Goal: Book appointment/travel/reservation

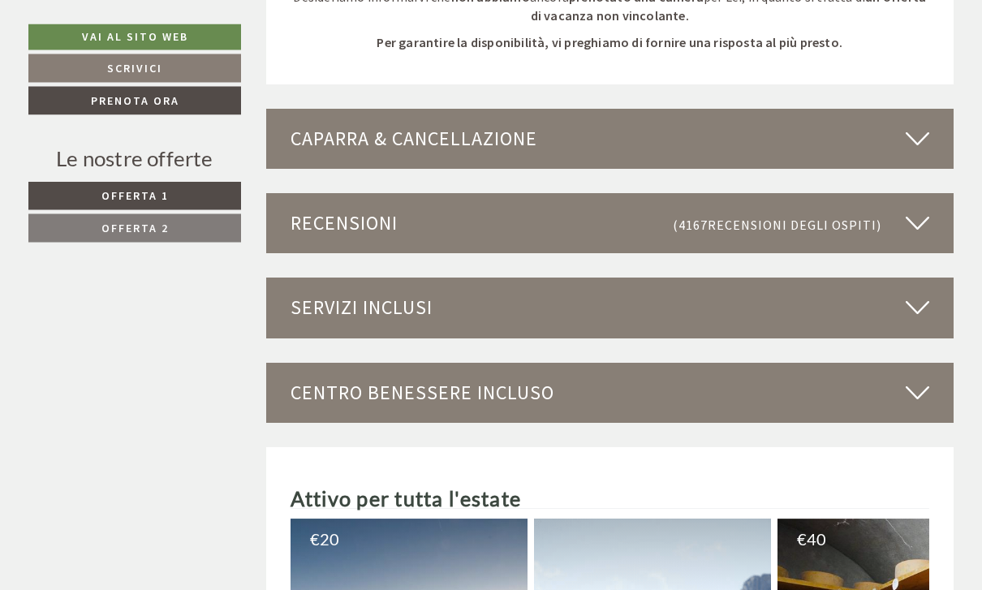
scroll to position [3151, 0]
click at [913, 125] on icon at bounding box center [918, 139] width 24 height 28
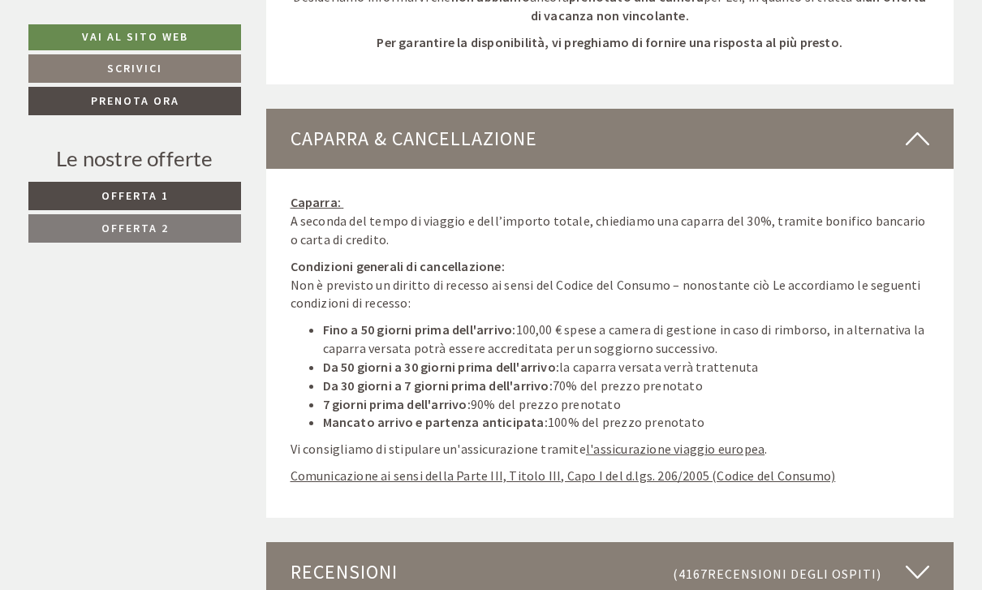
click at [926, 125] on icon at bounding box center [918, 139] width 24 height 28
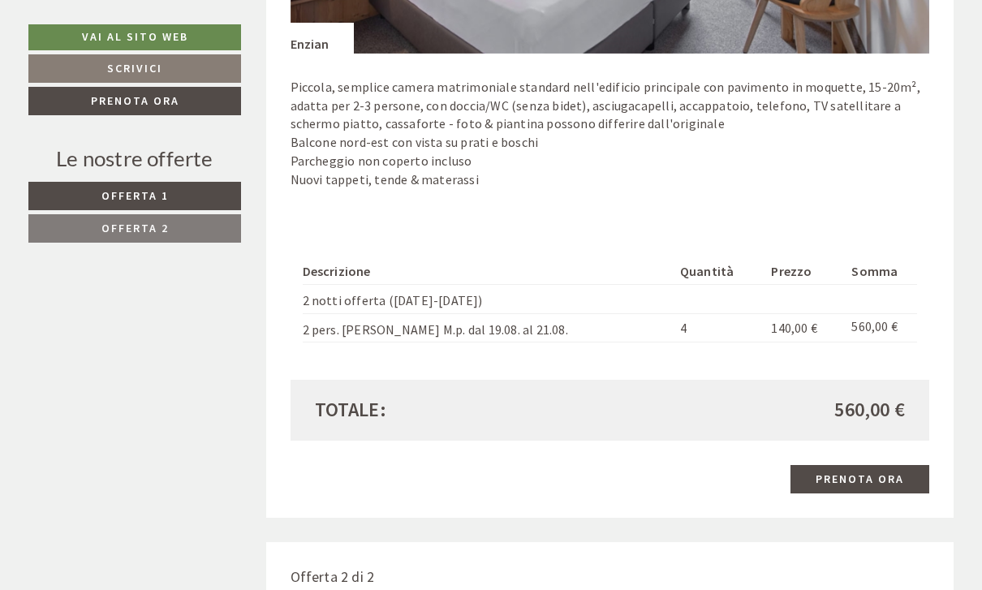
scroll to position [1277, 0]
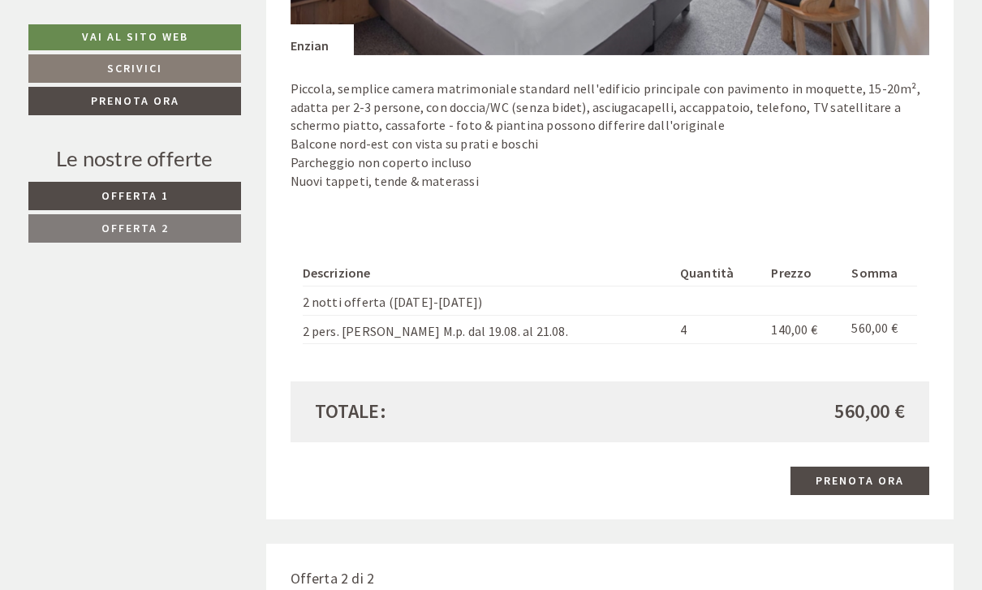
click at [844, 467] on link "Prenota ora" at bounding box center [860, 481] width 139 height 28
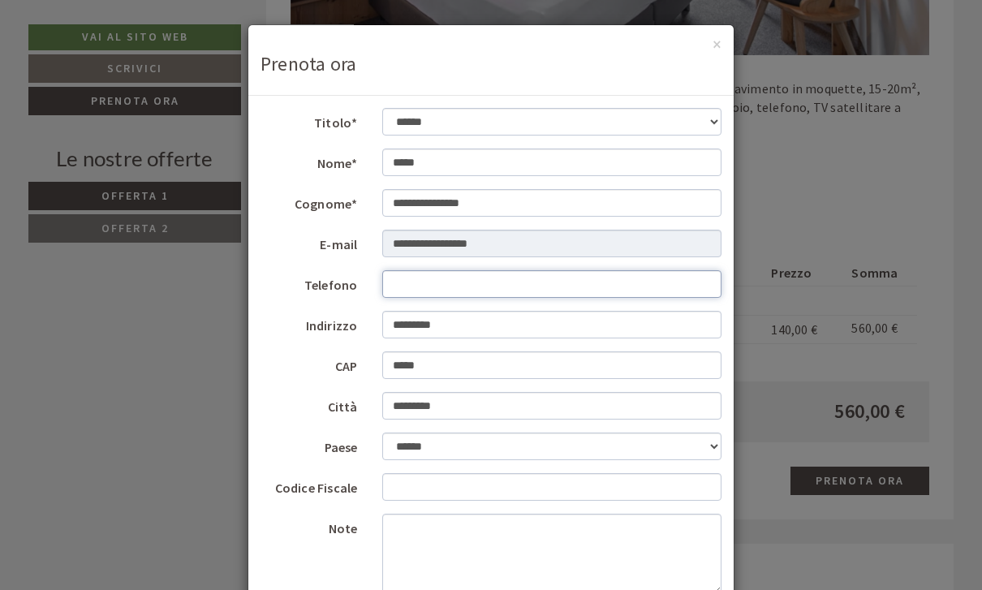
click at [402, 278] on input "Telefono" at bounding box center [552, 284] width 340 height 28
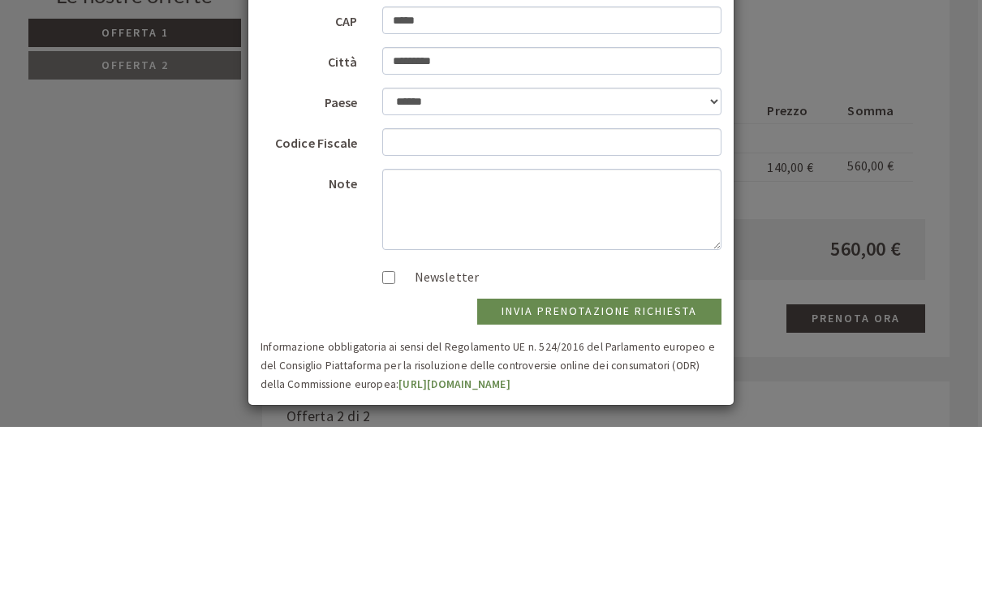
scroll to position [181, 0]
type input "**********"
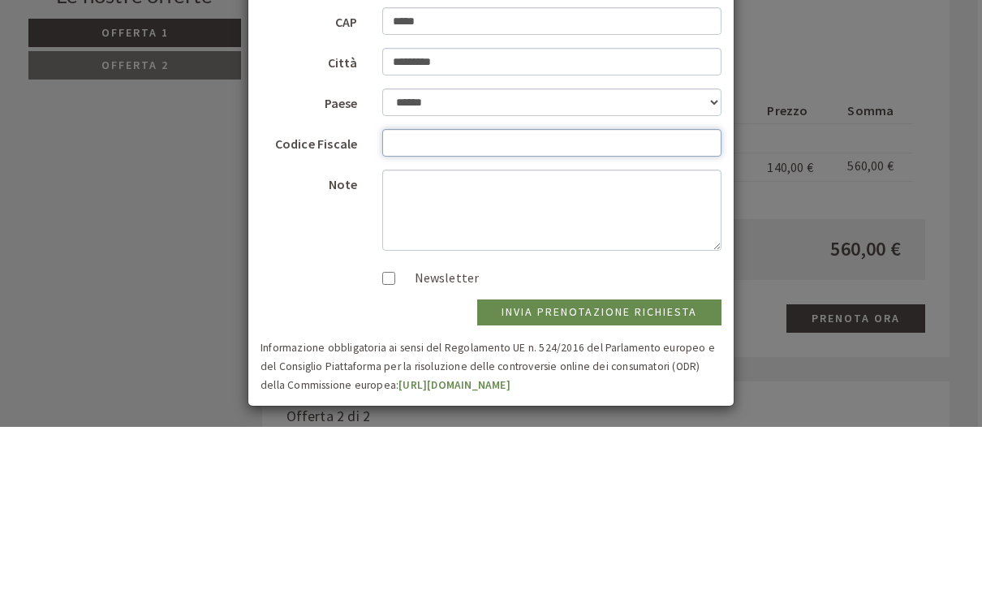
click at [392, 292] on input "Codice Fiscale" at bounding box center [552, 306] width 340 height 28
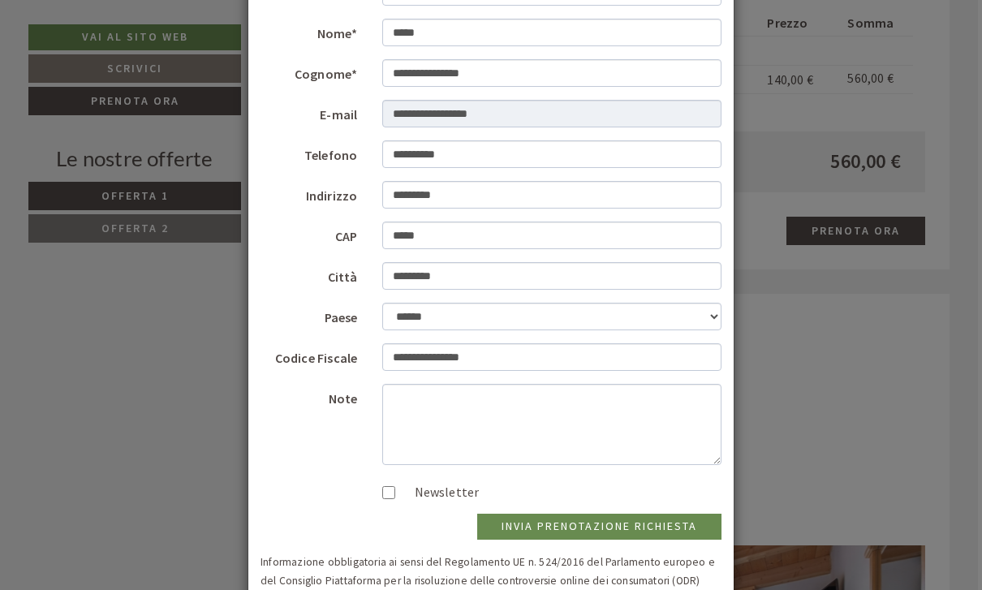
scroll to position [129, 0]
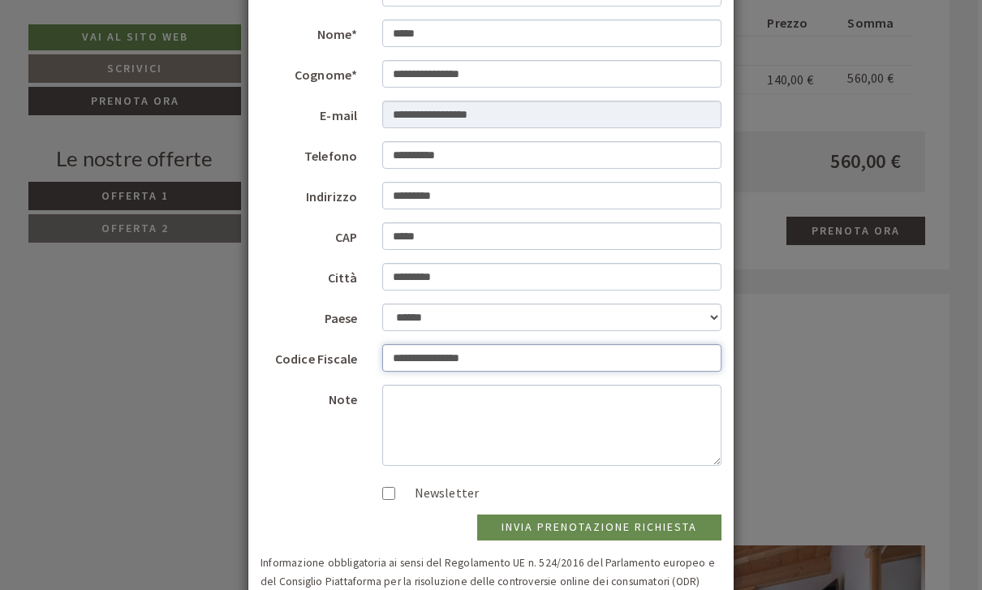
type input "**********"
click at [598, 522] on button "invia prenotazione richiesta" at bounding box center [599, 528] width 244 height 26
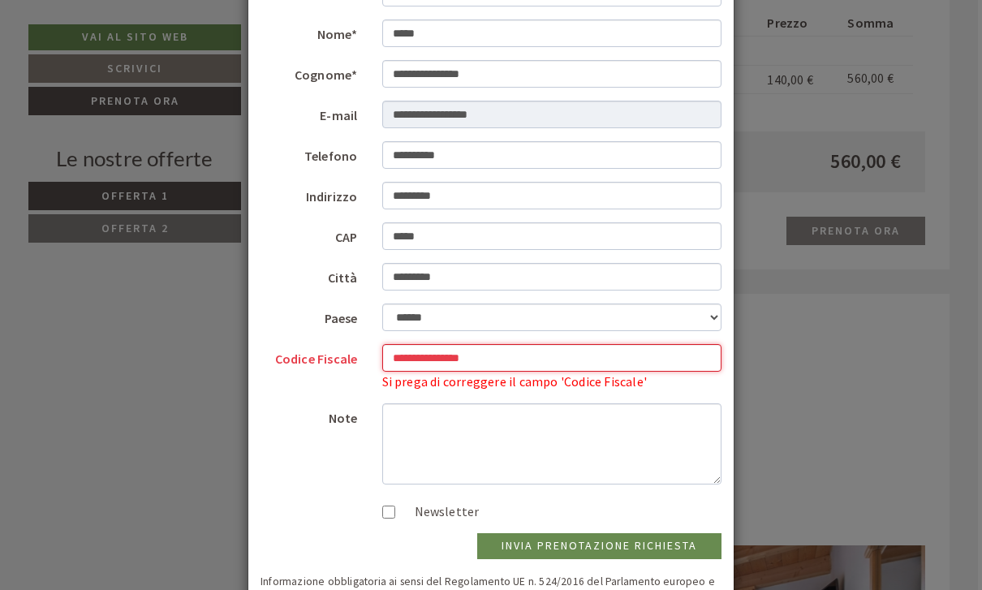
click at [534, 362] on input "**********" at bounding box center [552, 358] width 340 height 28
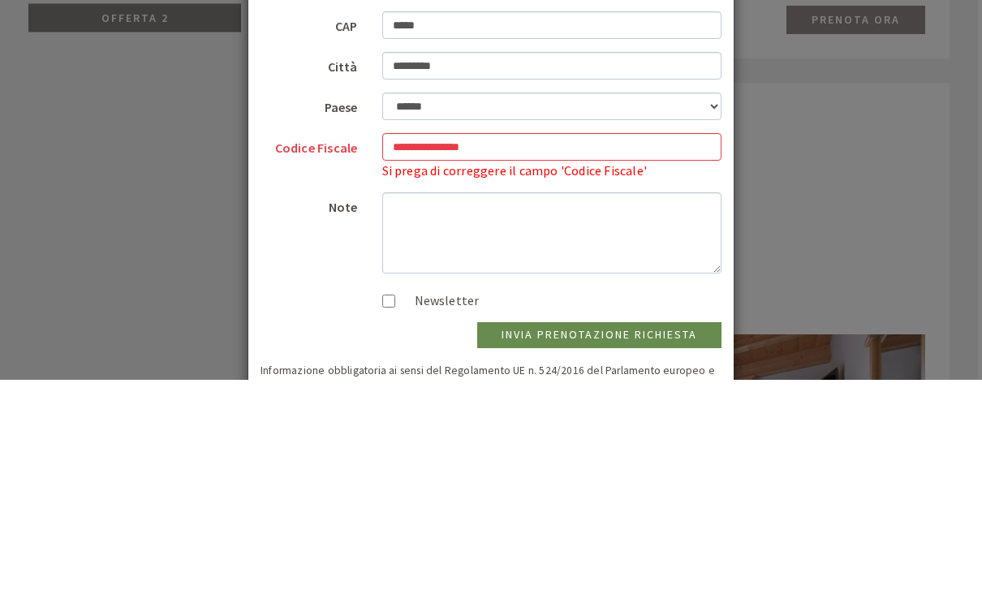
scroll to position [1738, 4]
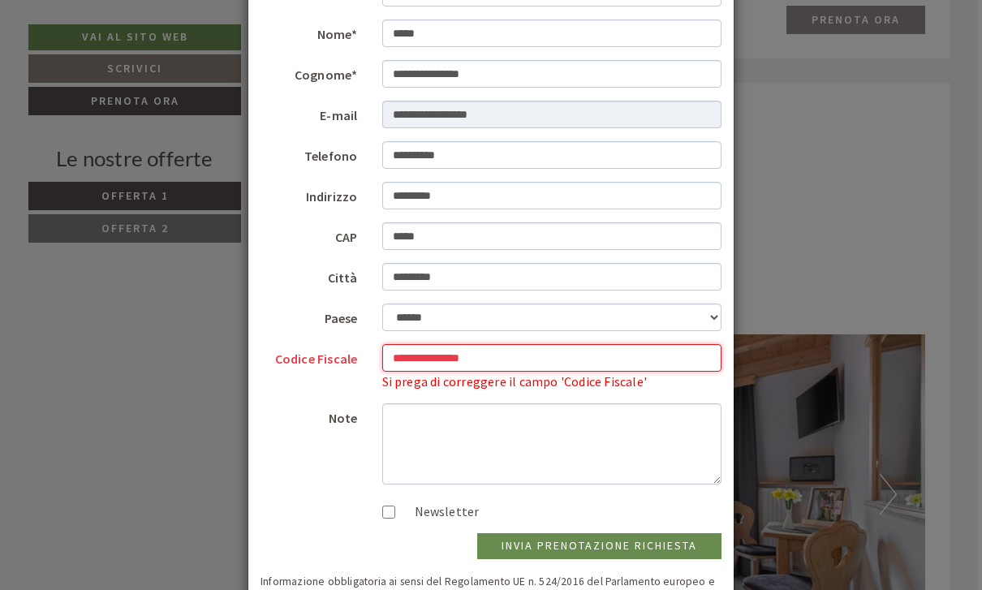
type input "**********"
click at [620, 534] on button "invia prenotazione richiesta" at bounding box center [599, 546] width 244 height 26
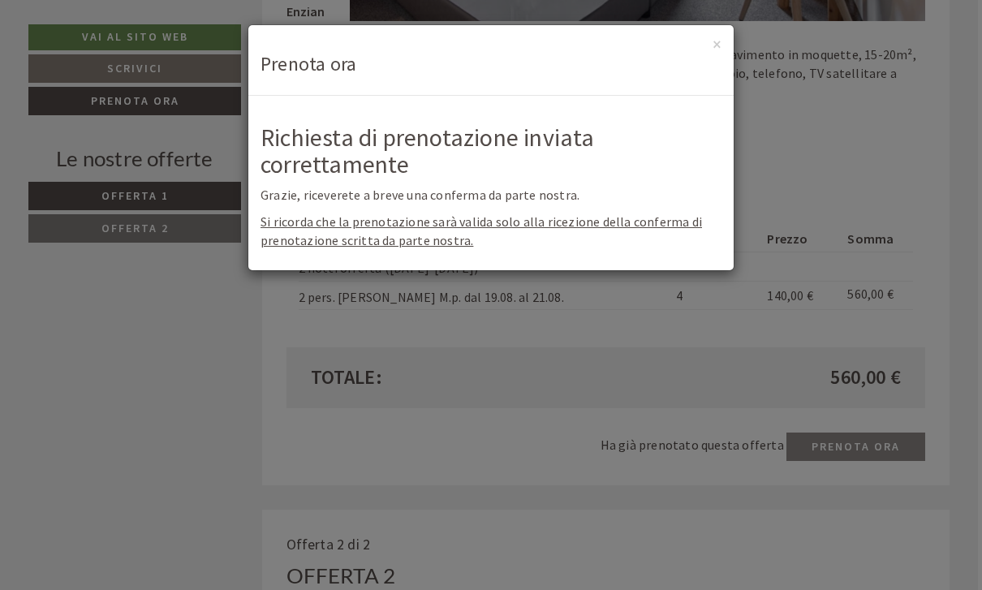
scroll to position [1311, 4]
click at [719, 38] on button "×" at bounding box center [717, 44] width 9 height 17
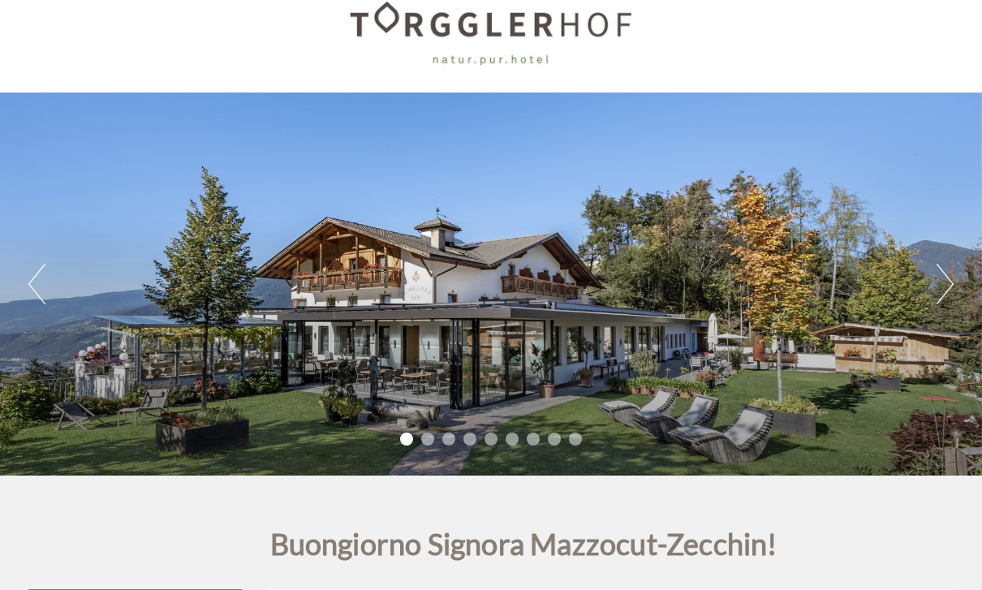
scroll to position [29, 0]
click at [923, 265] on div "Previous Next 1 2 3 4 5 6 7 8 9" at bounding box center [491, 284] width 982 height 383
click at [952, 279] on button "Next" at bounding box center [945, 284] width 17 height 41
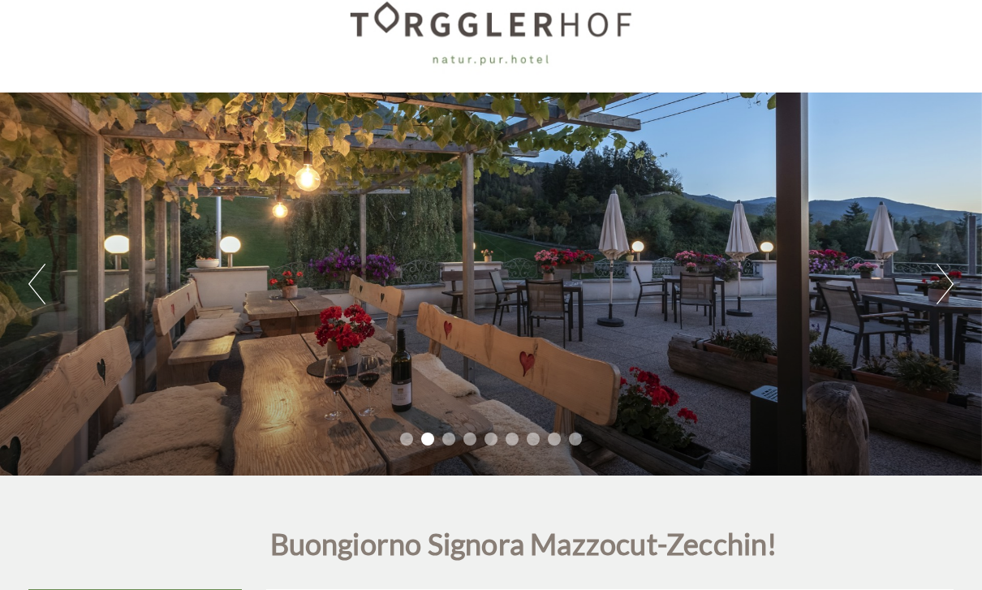
click at [947, 270] on button "Next" at bounding box center [945, 284] width 17 height 41
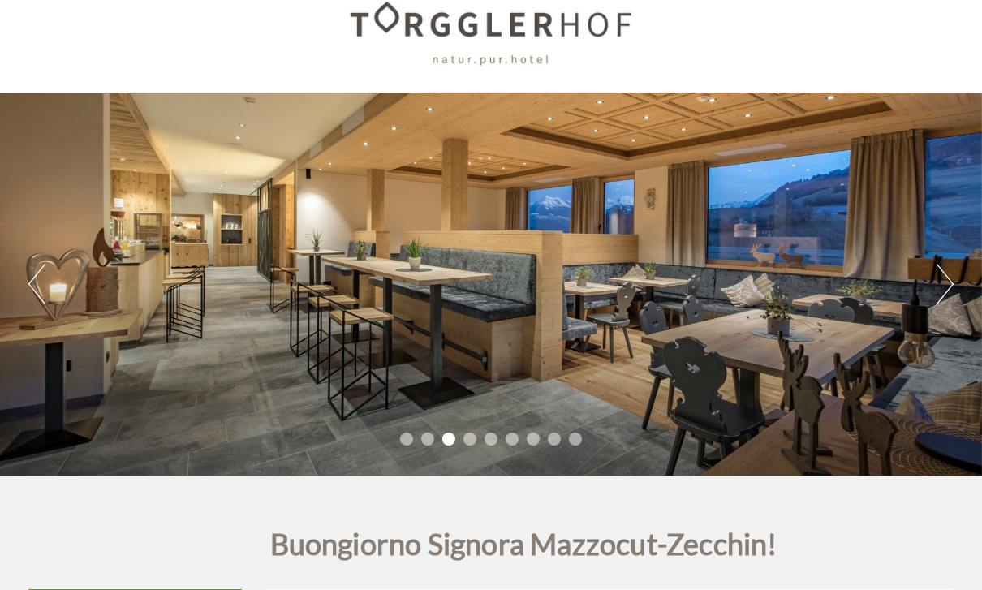
click at [944, 278] on button "Next" at bounding box center [945, 284] width 17 height 41
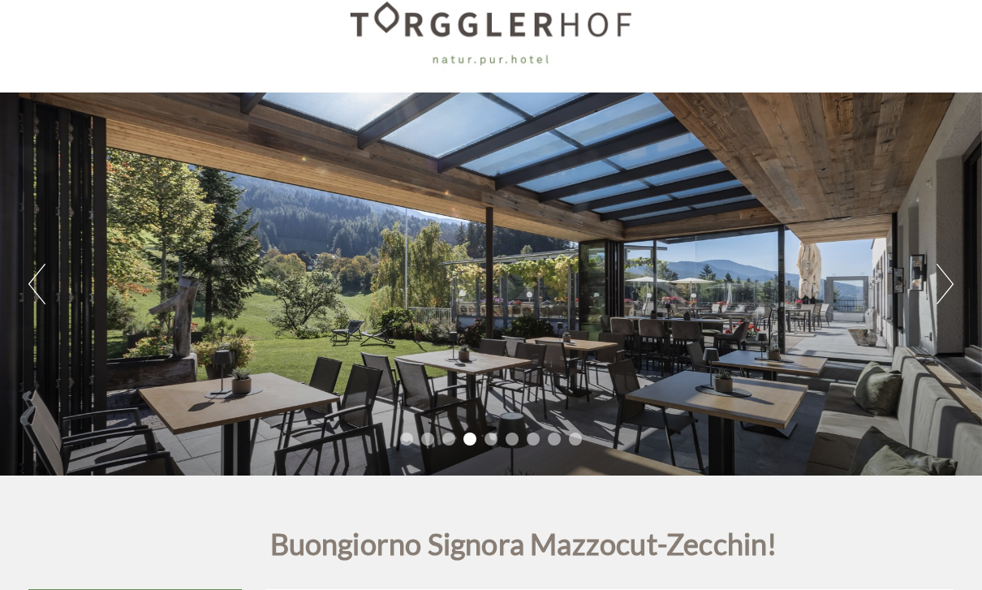
click at [943, 270] on button "Next" at bounding box center [945, 284] width 17 height 41
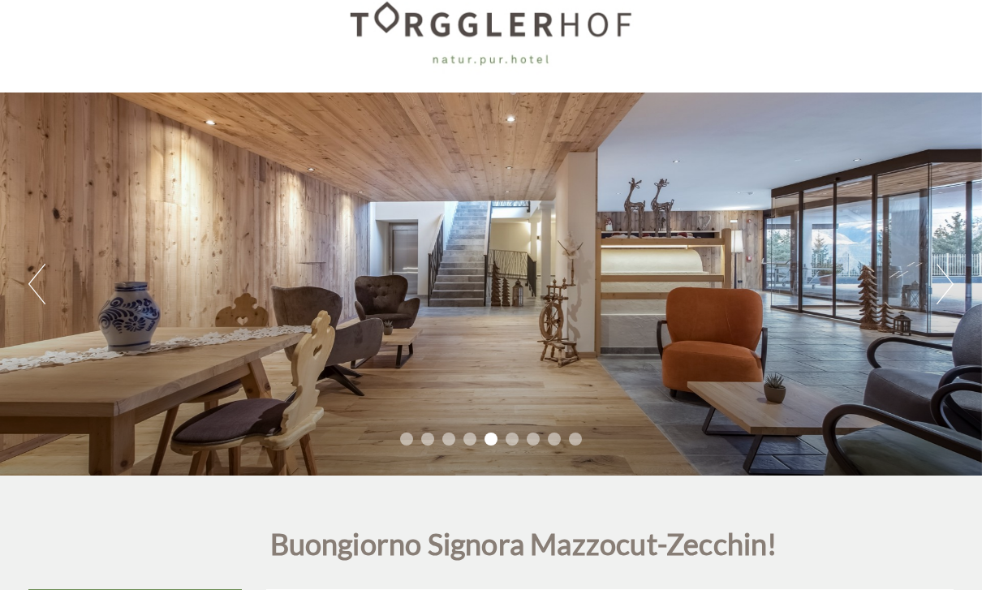
click at [938, 280] on button "Next" at bounding box center [945, 284] width 17 height 41
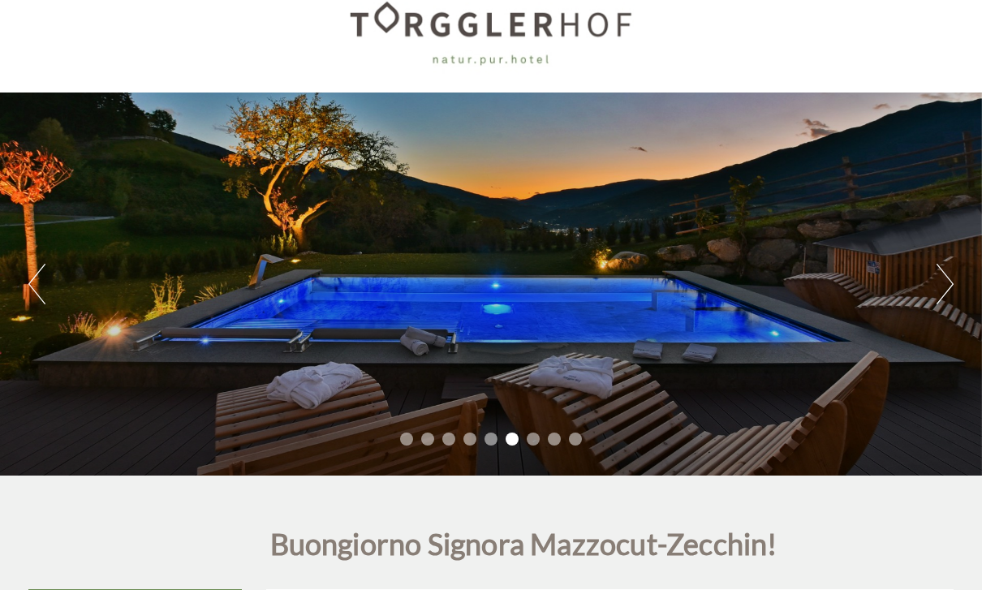
click at [951, 271] on button "Next" at bounding box center [945, 284] width 17 height 41
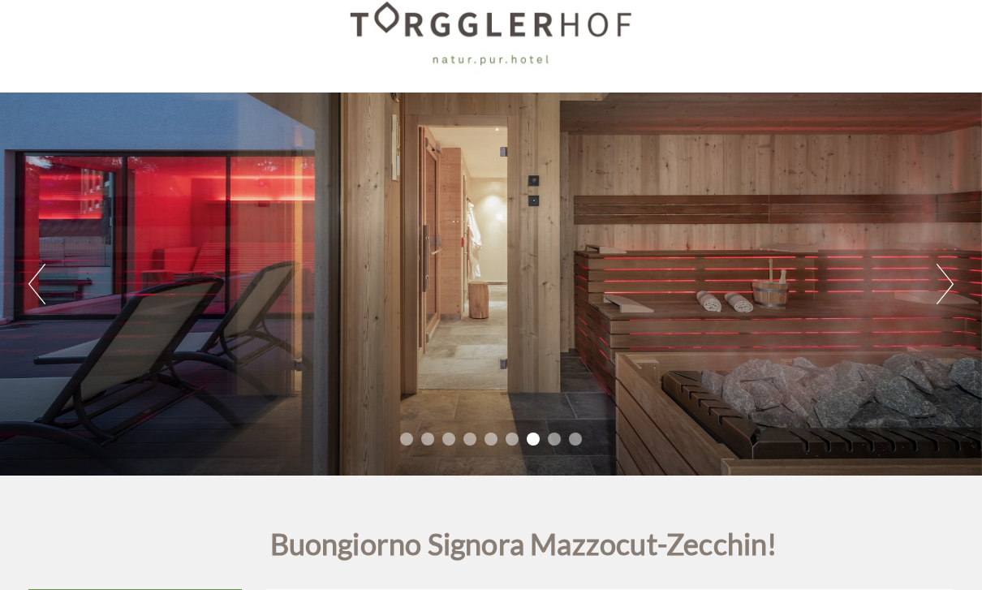
click at [945, 274] on button "Next" at bounding box center [945, 284] width 17 height 41
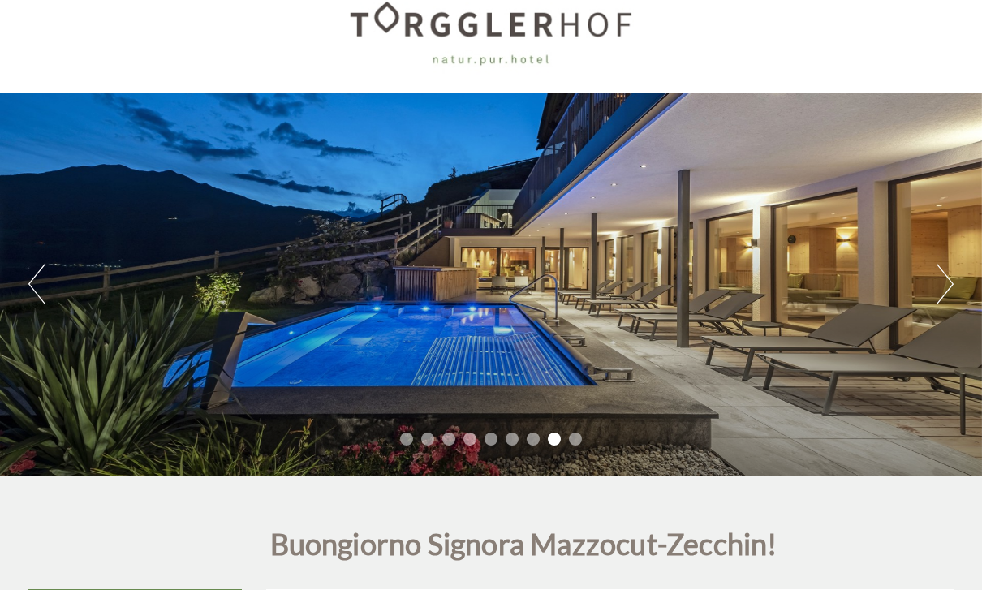
click at [963, 266] on div "Previous Next 1 2 3 4 5 6 7 8 9" at bounding box center [491, 284] width 982 height 383
click at [951, 278] on button "Next" at bounding box center [945, 284] width 17 height 41
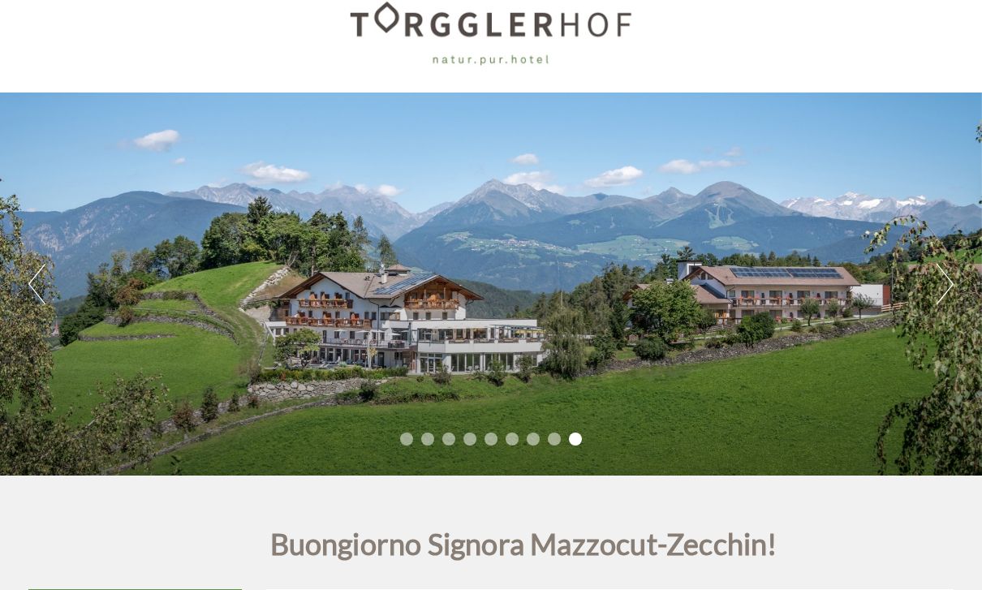
click at [949, 271] on button "Next" at bounding box center [945, 284] width 17 height 41
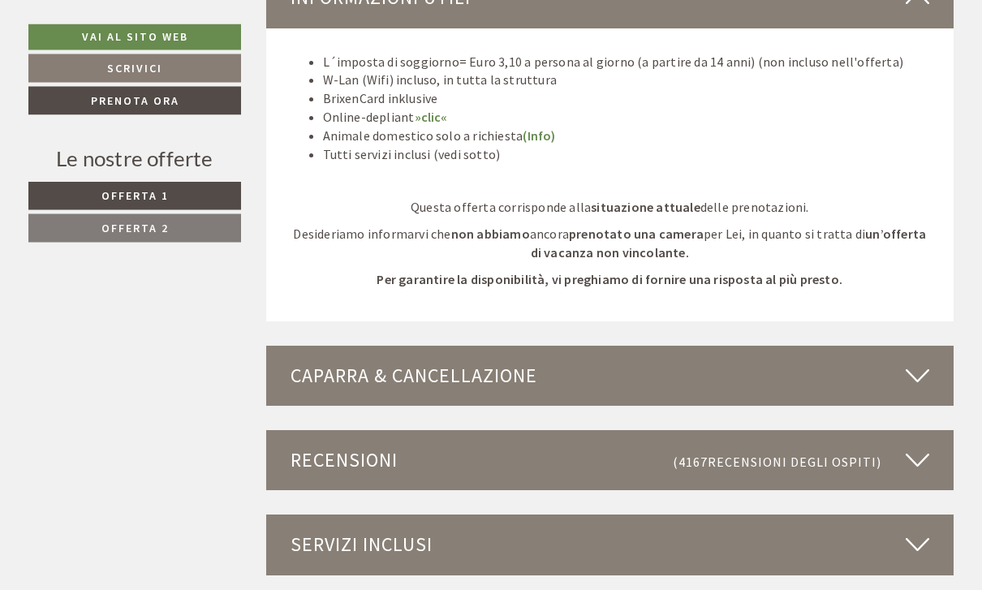
scroll to position [2956, 0]
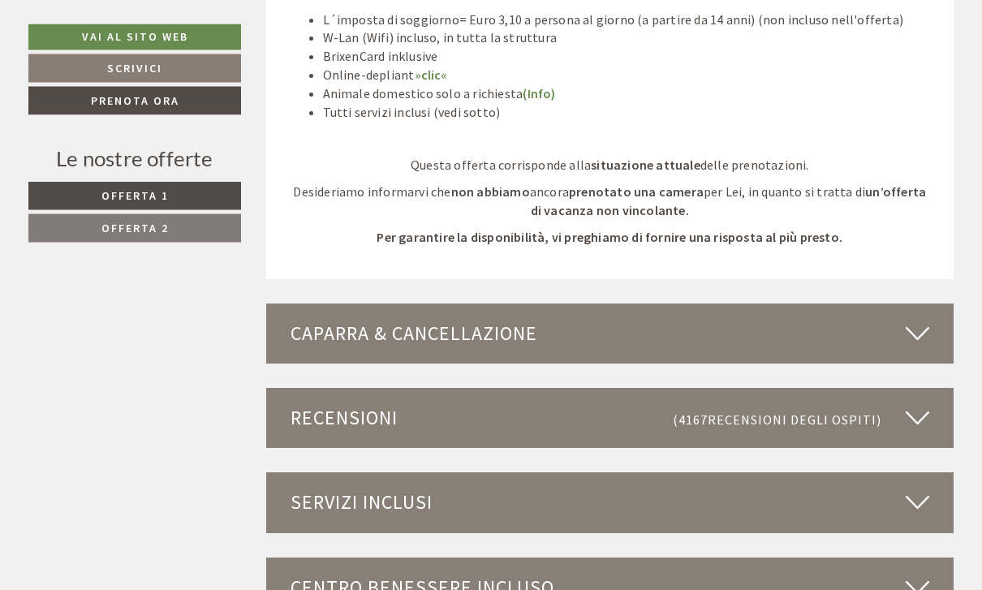
click at [909, 321] on icon at bounding box center [918, 335] width 24 height 28
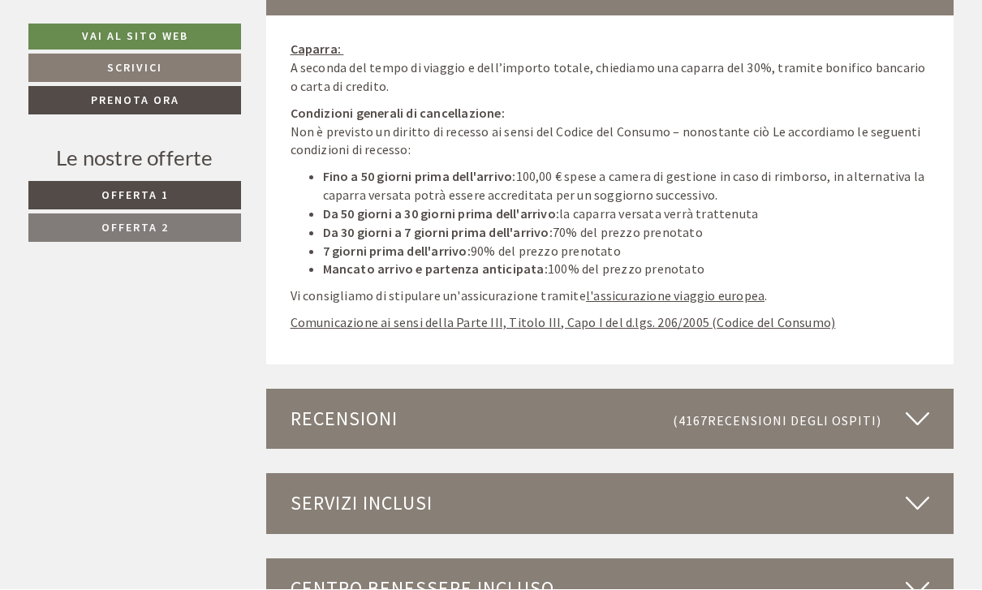
scroll to position [3305, 0]
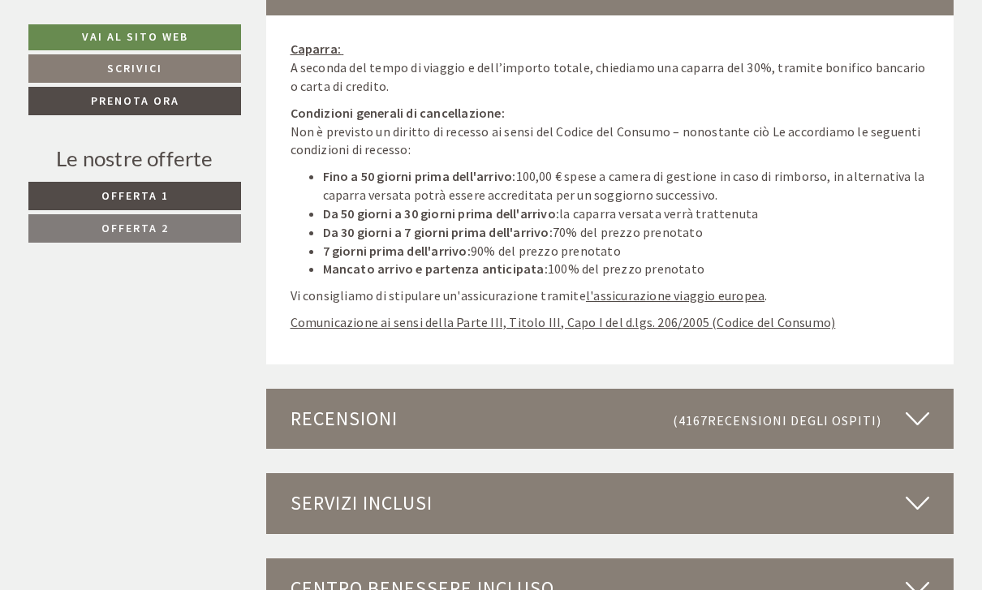
click at [915, 405] on icon at bounding box center [918, 419] width 24 height 28
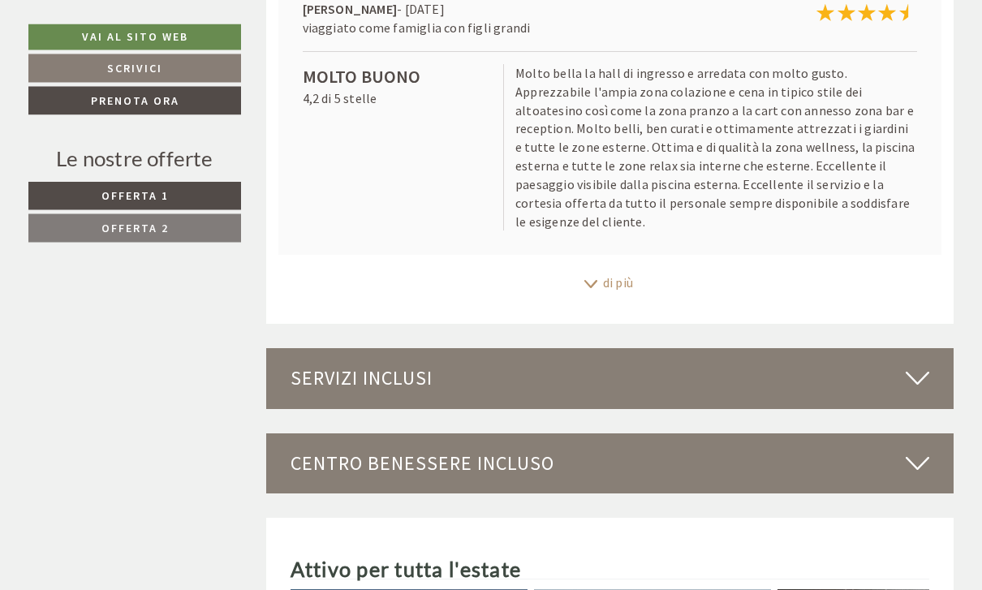
scroll to position [4110, 0]
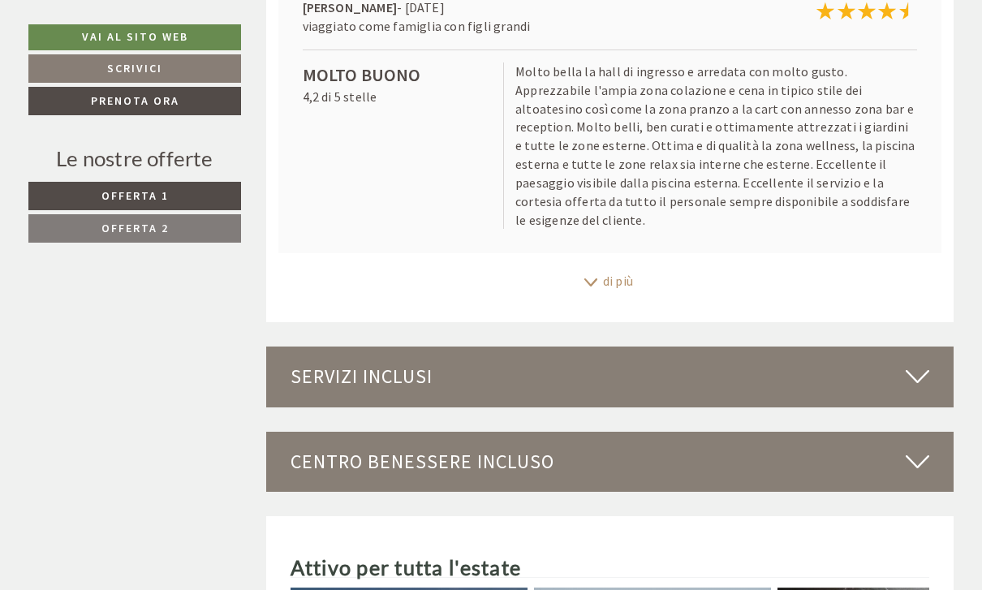
click at [918, 363] on icon at bounding box center [918, 377] width 24 height 28
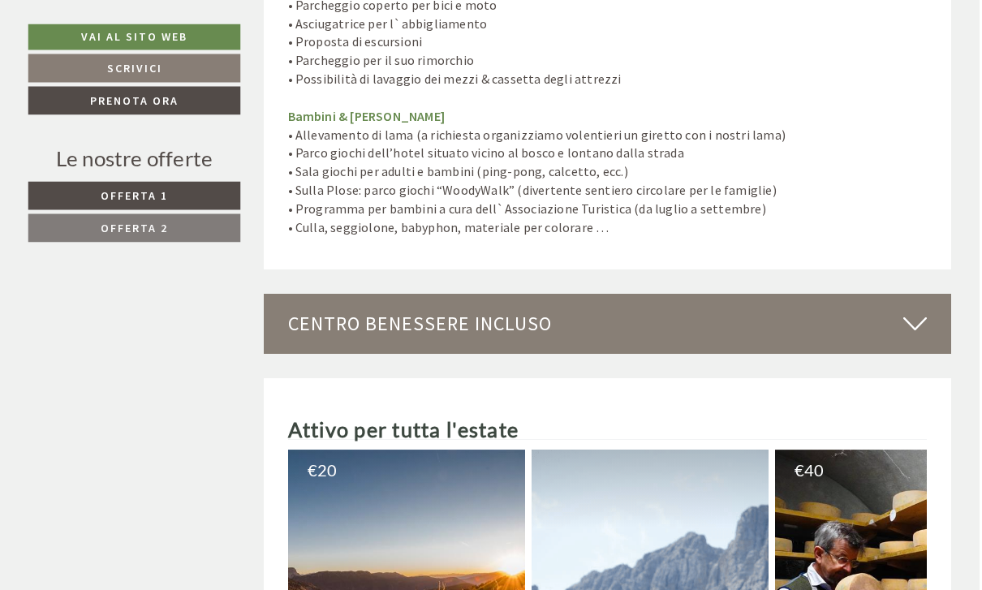
scroll to position [5595, 2]
click at [912, 310] on icon at bounding box center [916, 324] width 24 height 28
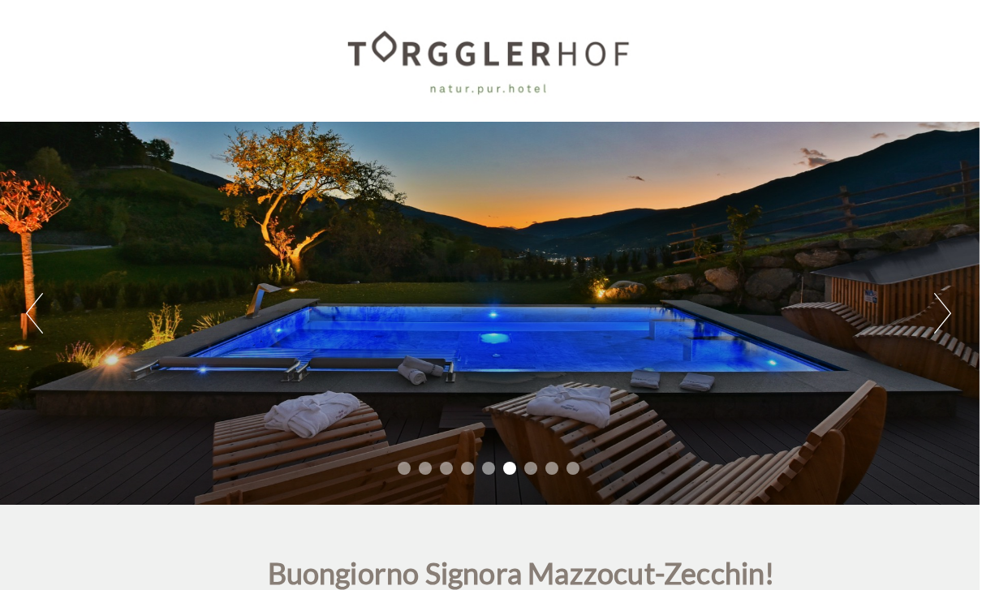
scroll to position [0, 2]
